Goal: Task Accomplishment & Management: Complete application form

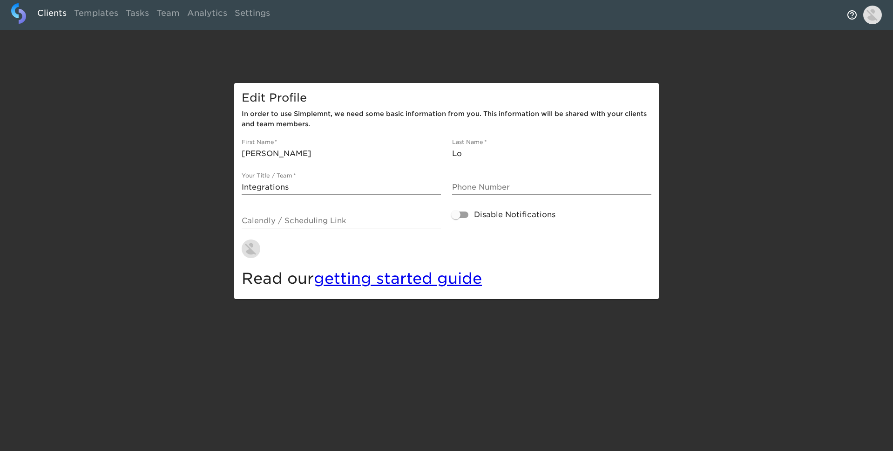
click at [52, 14] on link "Clients" at bounding box center [52, 14] width 37 height 23
select select "10"
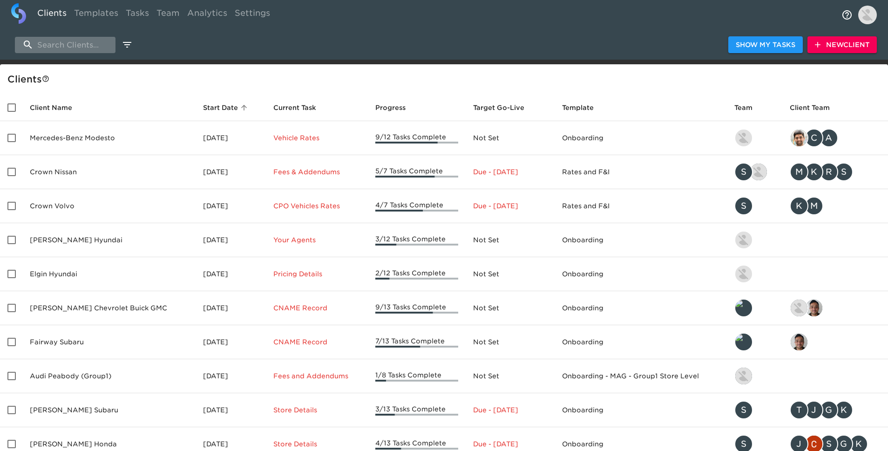
click at [94, 49] on input "search" at bounding box center [65, 45] width 101 height 16
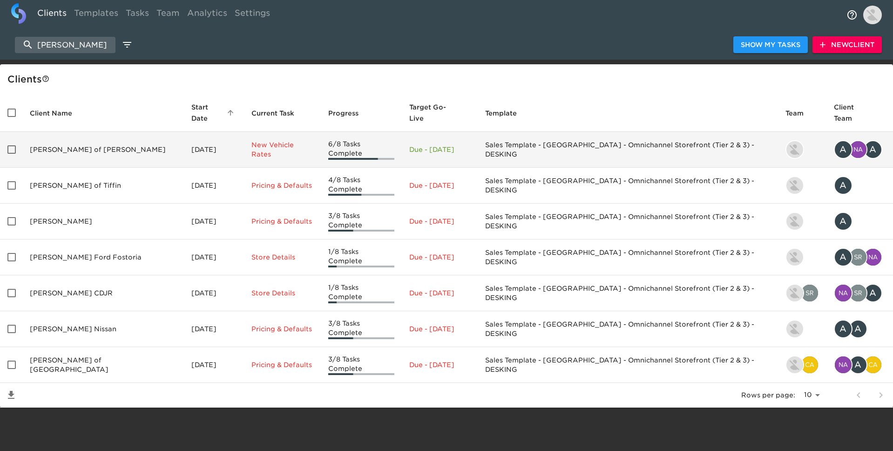
type input "[PERSON_NAME]"
click at [79, 139] on td "[PERSON_NAME] of [PERSON_NAME]" at bounding box center [103, 150] width 162 height 36
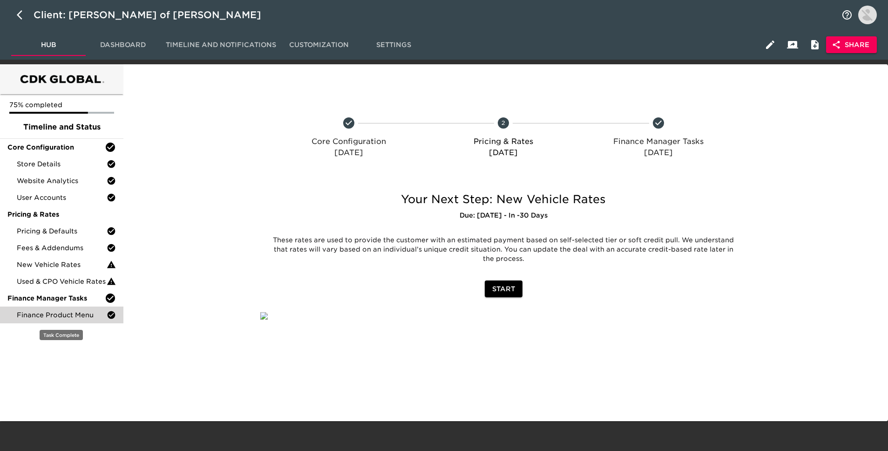
click at [83, 311] on span "Finance Product Menu" at bounding box center [62, 314] width 90 height 9
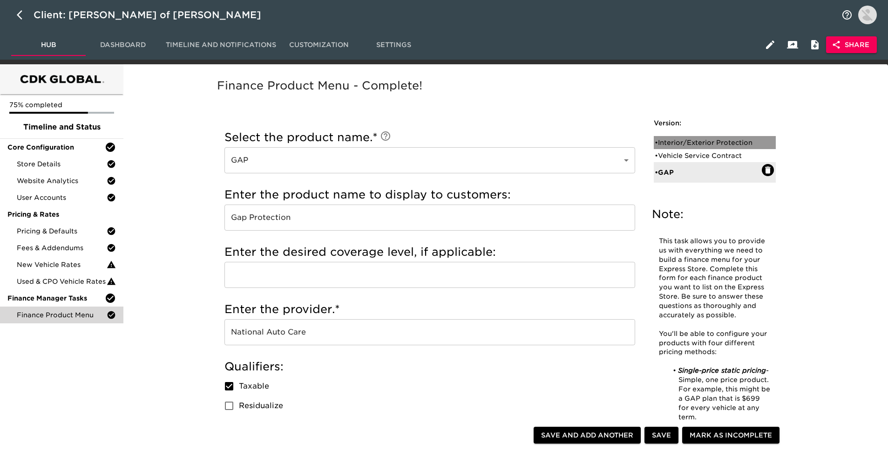
click at [700, 145] on div "• Interior/Exterior Protection" at bounding box center [708, 142] width 107 height 9
type input "Interior/Exterior Protection"
type input "ResistALL"
type input "EasyCase"
checkbox input "true"
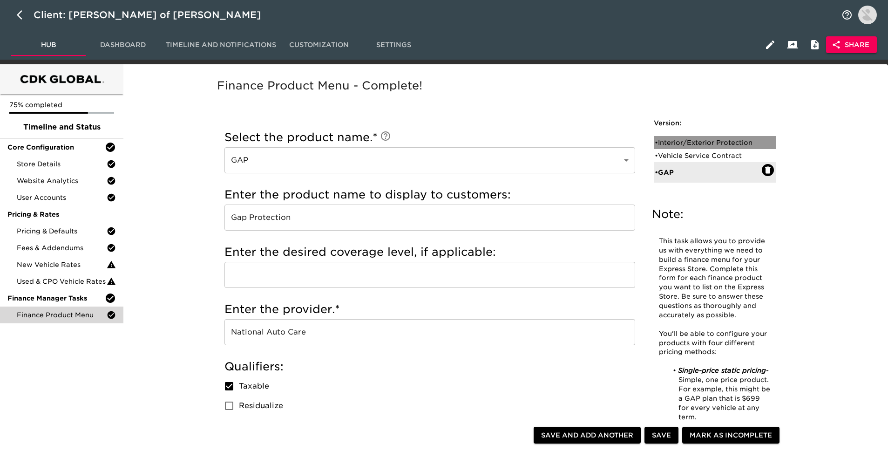
radio input "true"
radio input "false"
checkbox input "false"
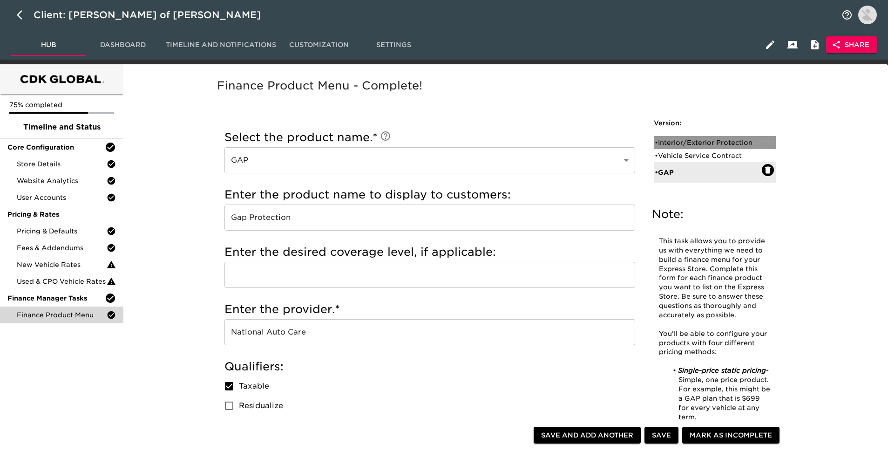
checkbox input "false"
radio input "true"
type input "999.00"
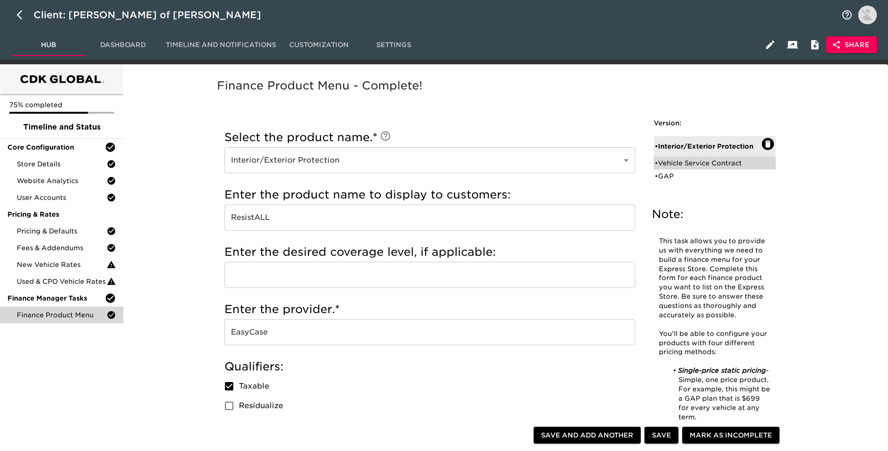
click at [698, 163] on div "• Vehicle Service Contract" at bounding box center [708, 162] width 107 height 9
type input "Vehicle Service Contract"
type input "TotalCare"
type input "EasyCare"
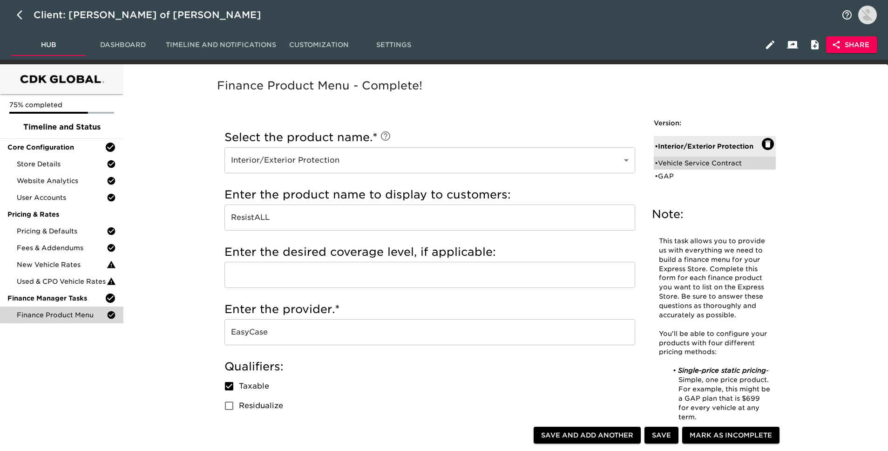
checkbox input "true"
radio input "false"
radio input "true"
checkbox input "true"
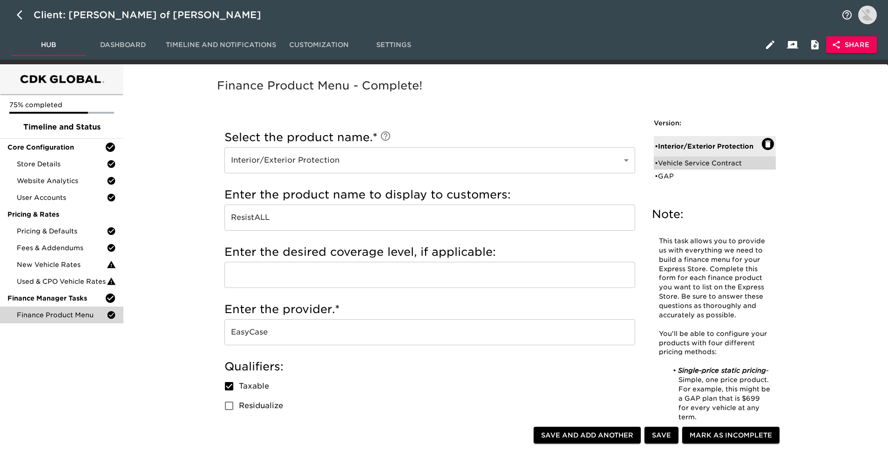
checkbox input "true"
radio input "false"
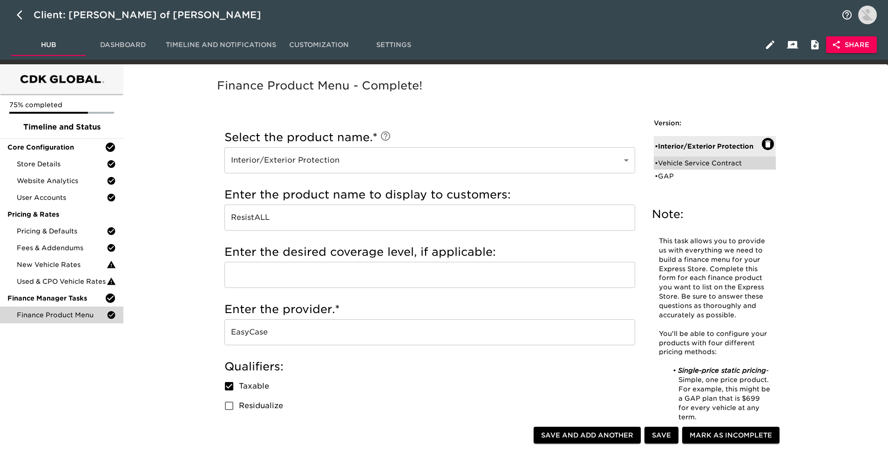
radio input "true"
type input "020188"
radio input "true"
type input "2500"
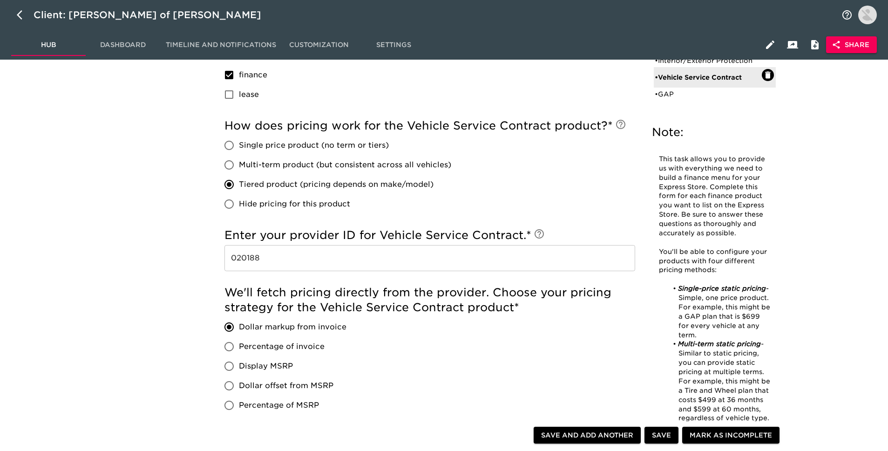
scroll to position [590, 0]
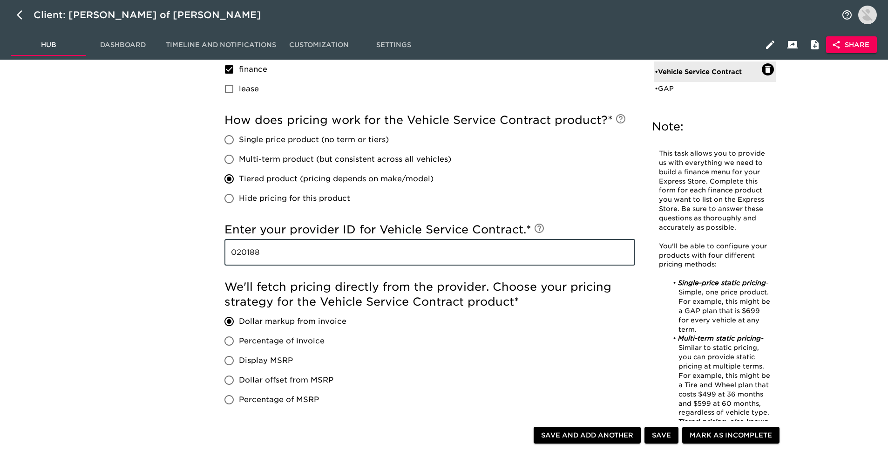
click at [501, 246] on input "020188" at bounding box center [429, 252] width 411 height 26
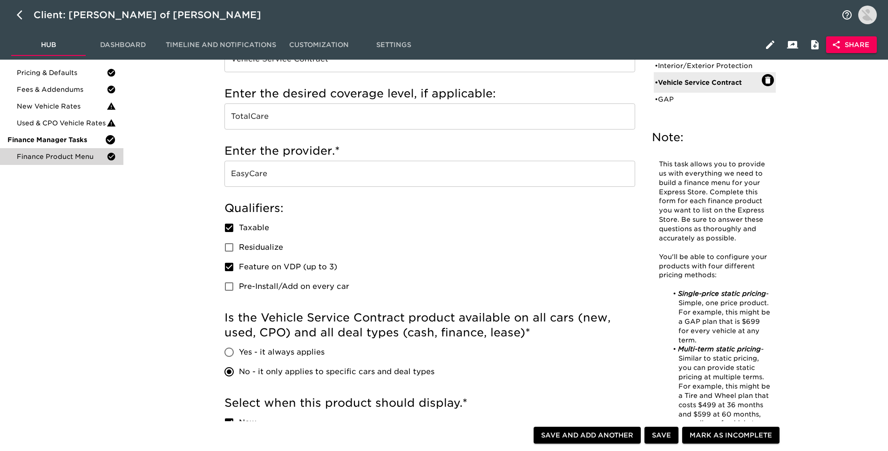
scroll to position [0, 0]
